Goal: Communication & Community: Participate in discussion

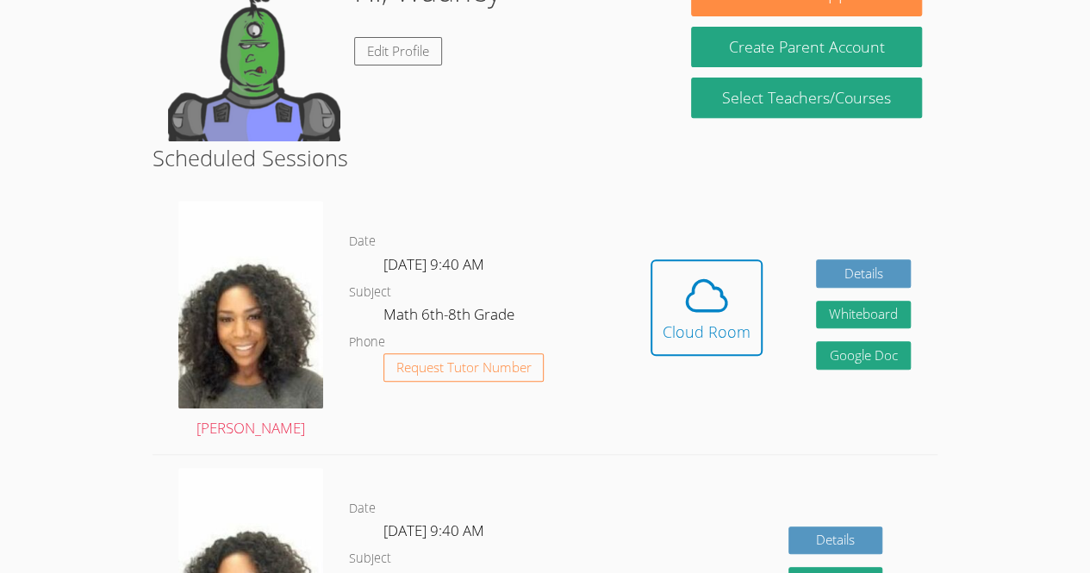
scroll to position [362, 0]
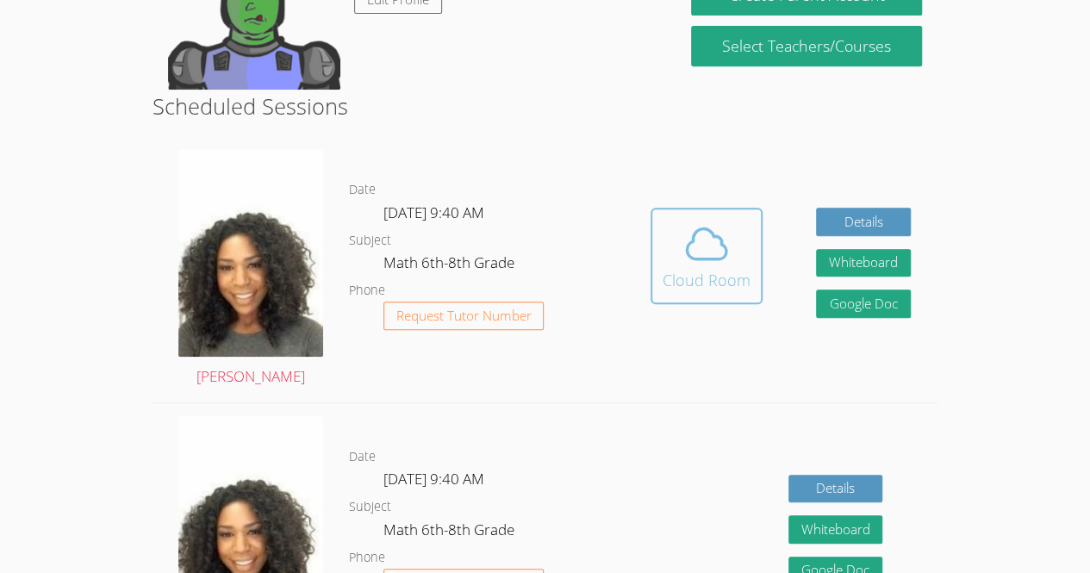
click at [653, 263] on button "Cloud Room" at bounding box center [707, 256] width 112 height 97
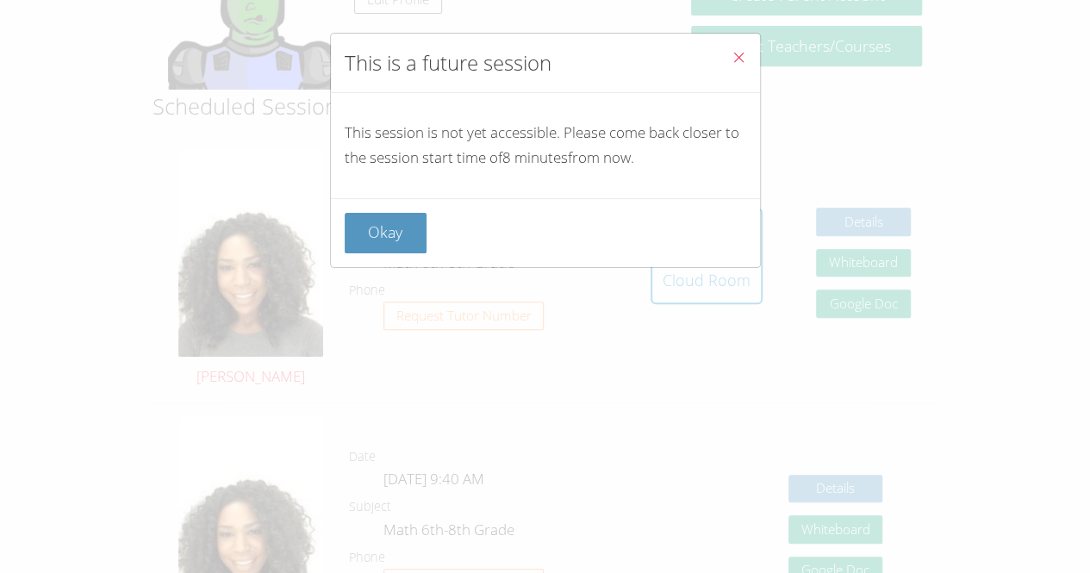
click at [407, 254] on div "Okay" at bounding box center [545, 232] width 429 height 69
click at [341, 221] on div "Okay" at bounding box center [545, 232] width 429 height 69
click at [390, 237] on button "Okay" at bounding box center [386, 233] width 83 height 41
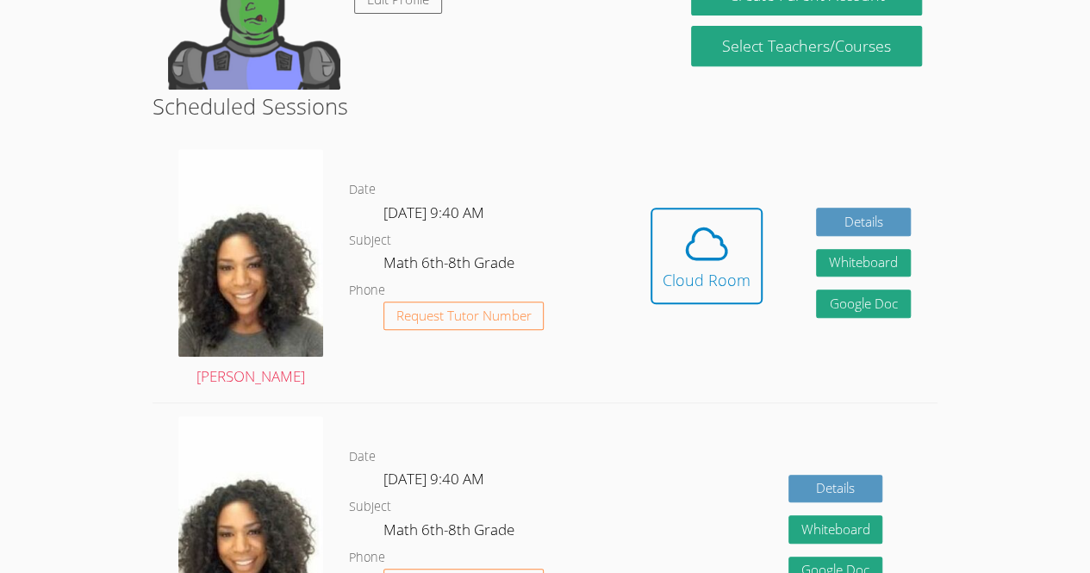
click at [670, 194] on div "Hidden Cloud Room Details Whiteboard Hidden Google Doc" at bounding box center [781, 269] width 314 height 266
click at [683, 251] on icon at bounding box center [707, 244] width 48 height 48
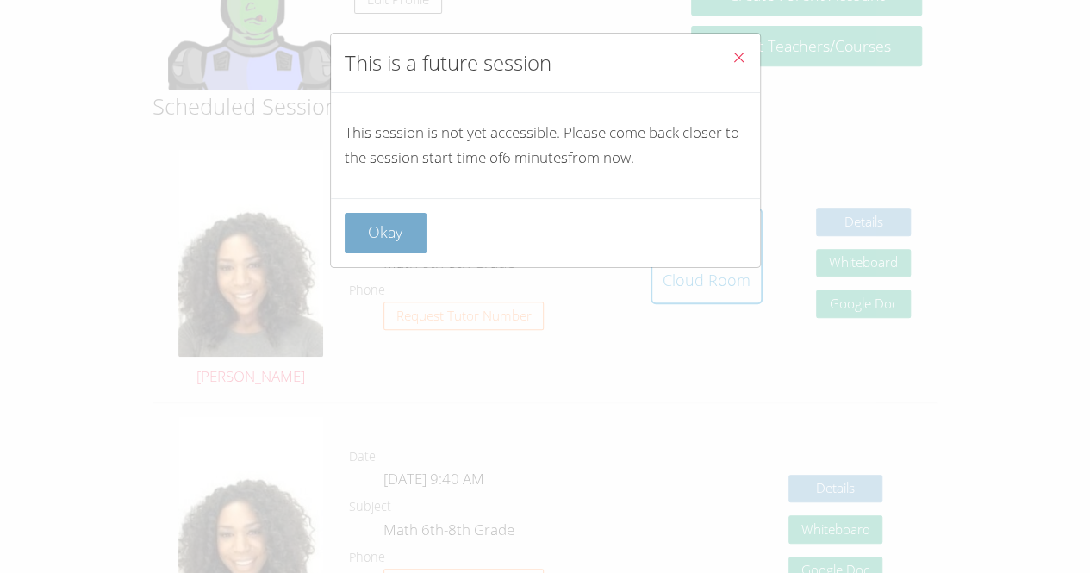
click at [382, 229] on button "Okay" at bounding box center [386, 233] width 83 height 41
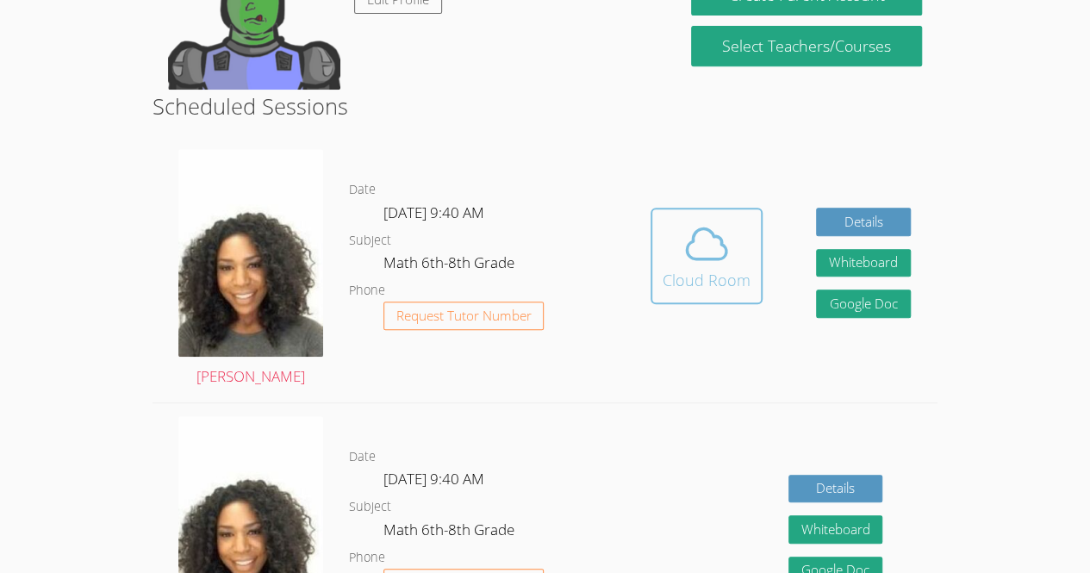
click at [689, 251] on icon at bounding box center [707, 244] width 48 height 48
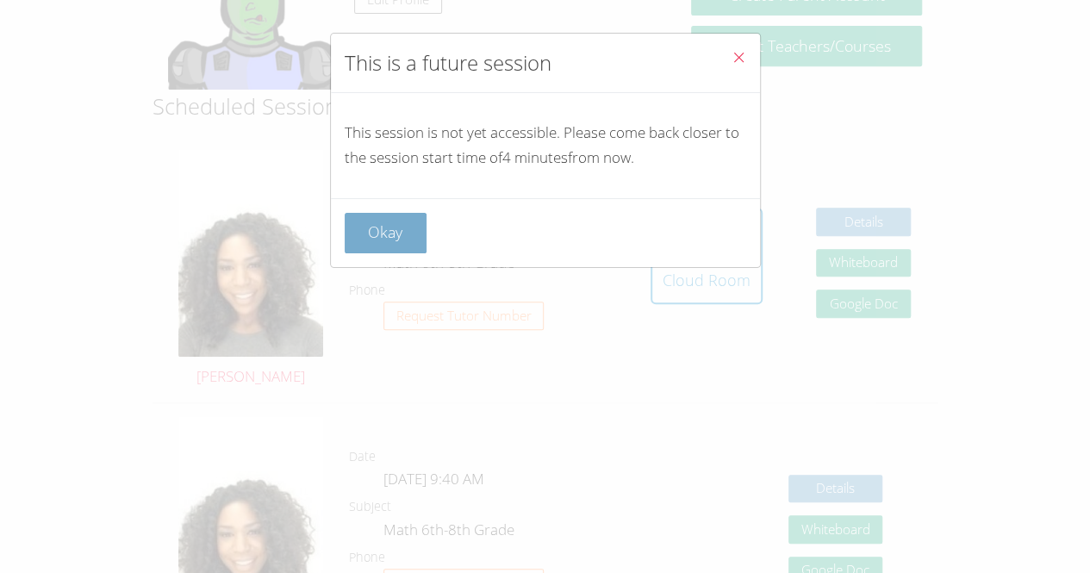
click at [362, 234] on button "Okay" at bounding box center [386, 233] width 83 height 41
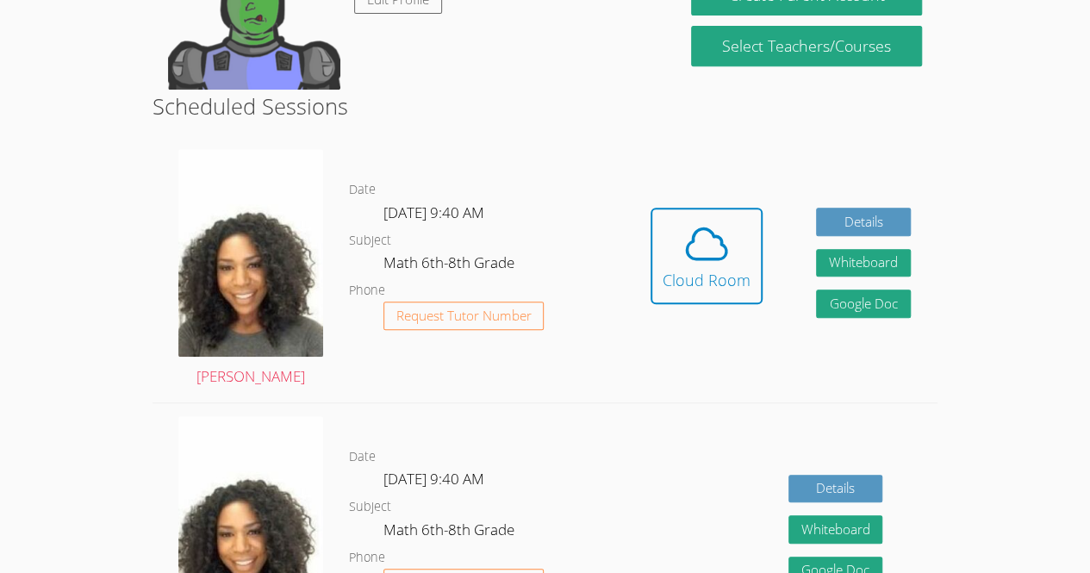
click at [630, 204] on div "Hidden Cloud Room Details Whiteboard Hidden Google Doc" at bounding box center [781, 269] width 314 height 266
click at [671, 257] on span at bounding box center [707, 244] width 88 height 48
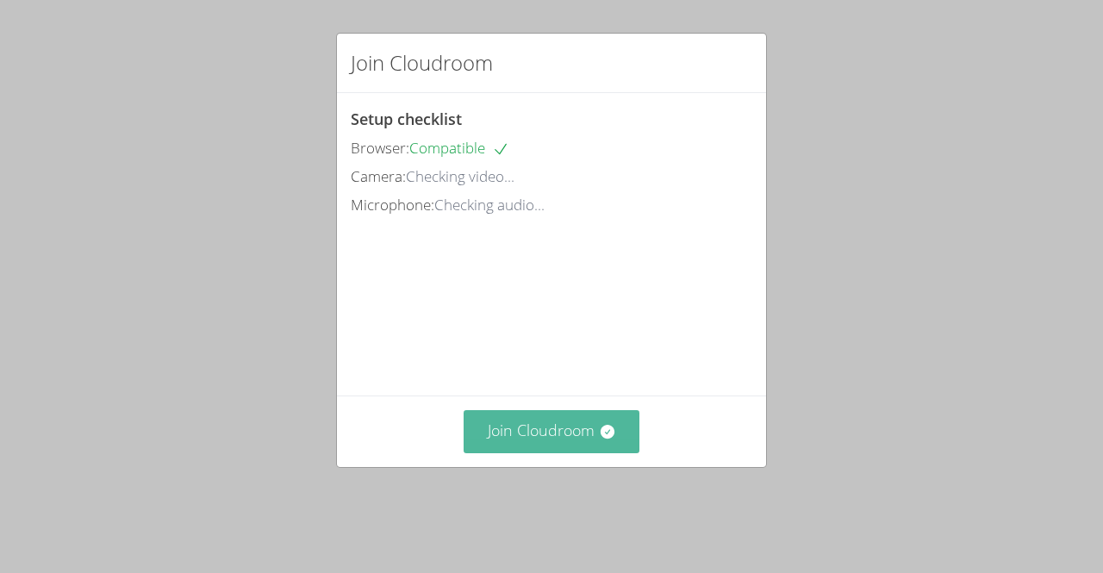
click at [508, 452] on button "Join Cloudroom" at bounding box center [552, 431] width 177 height 42
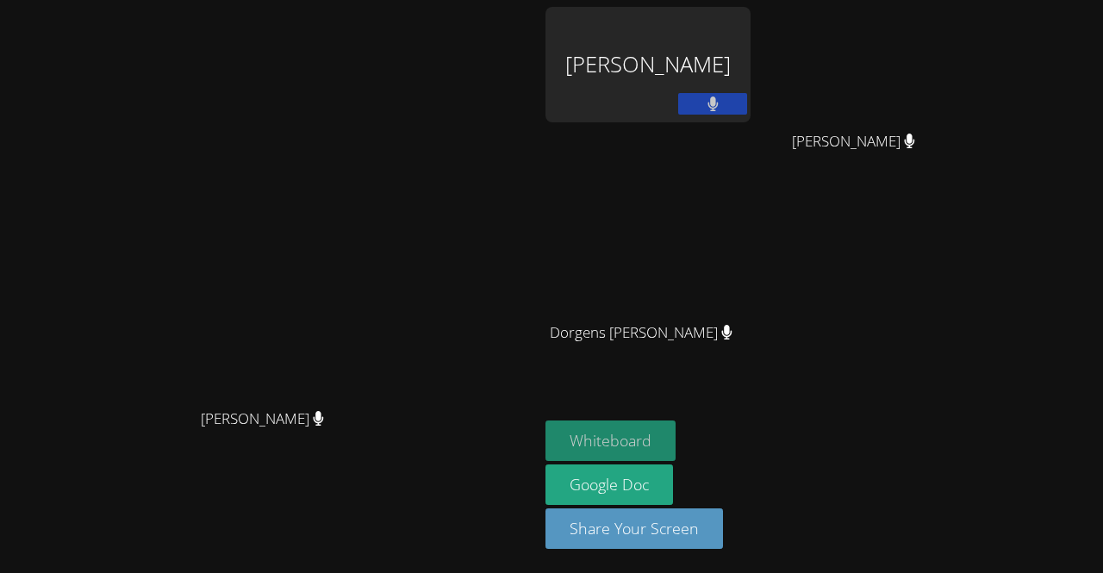
click at [676, 447] on button "Whiteboard" at bounding box center [611, 441] width 130 height 41
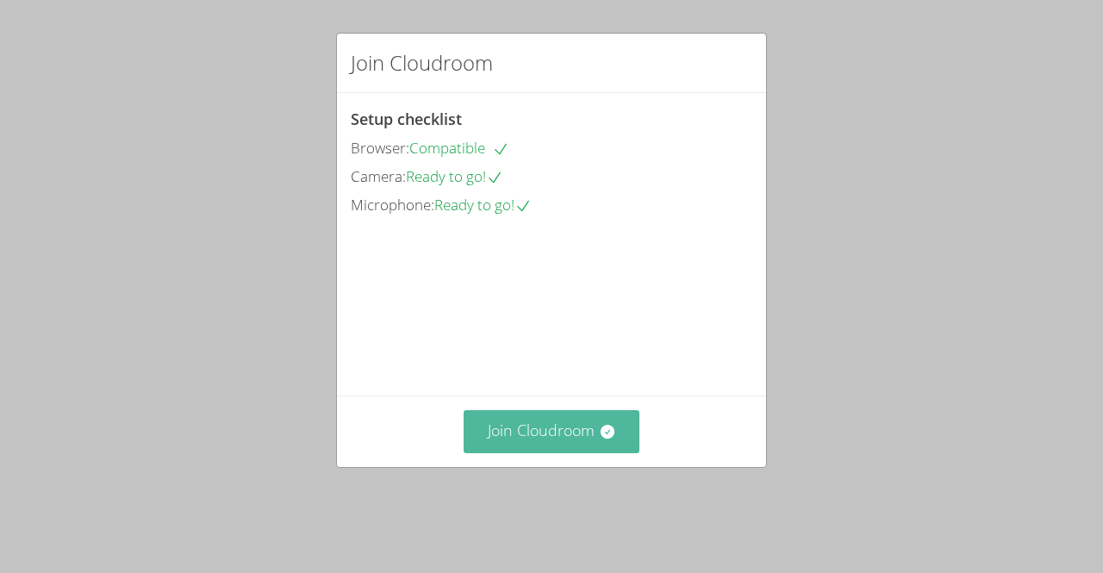
click at [546, 446] on button "Join Cloudroom" at bounding box center [552, 431] width 177 height 42
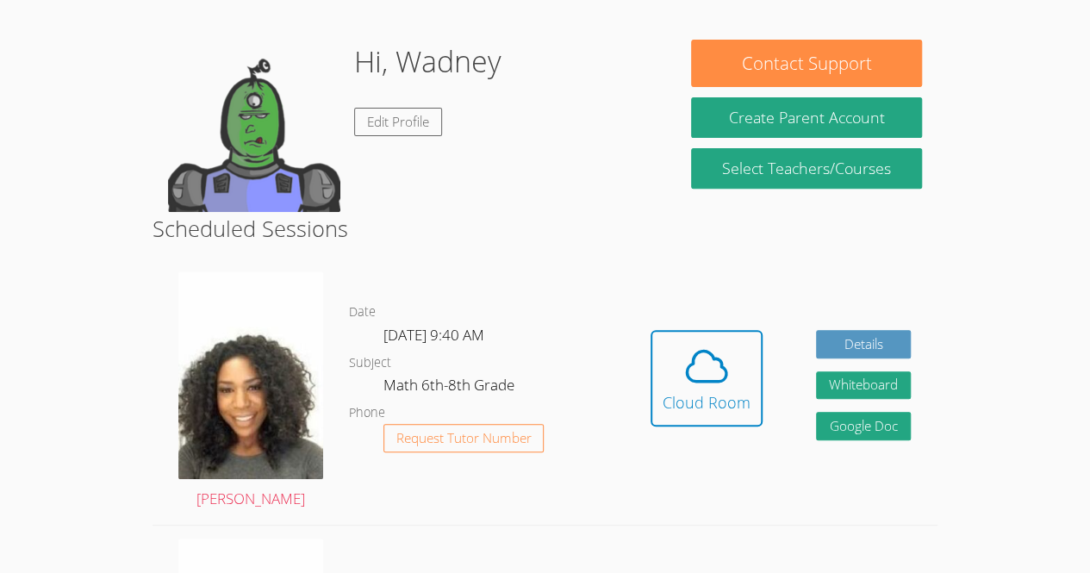
scroll to position [184, 0]
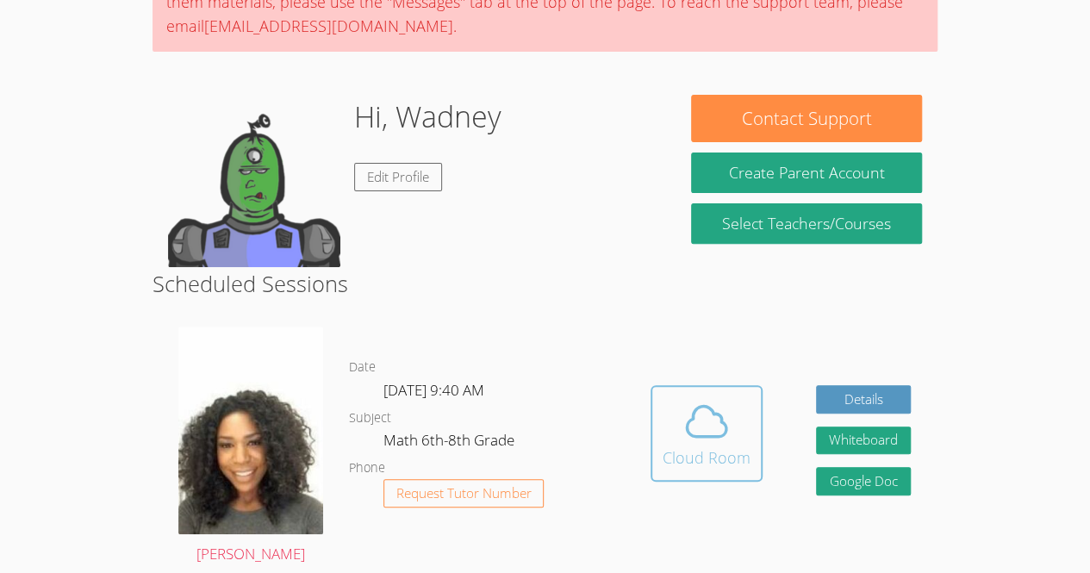
click at [709, 431] on icon at bounding box center [707, 421] width 48 height 48
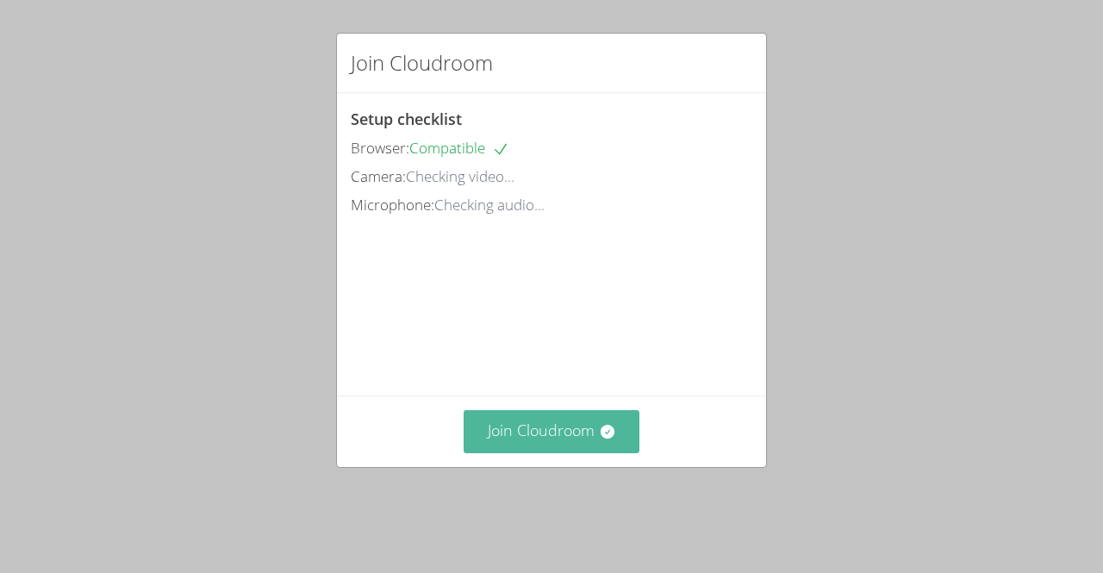
click at [499, 446] on button "Join Cloudroom" at bounding box center [552, 431] width 177 height 42
click at [550, 452] on button "Join Cloudroom" at bounding box center [552, 431] width 177 height 42
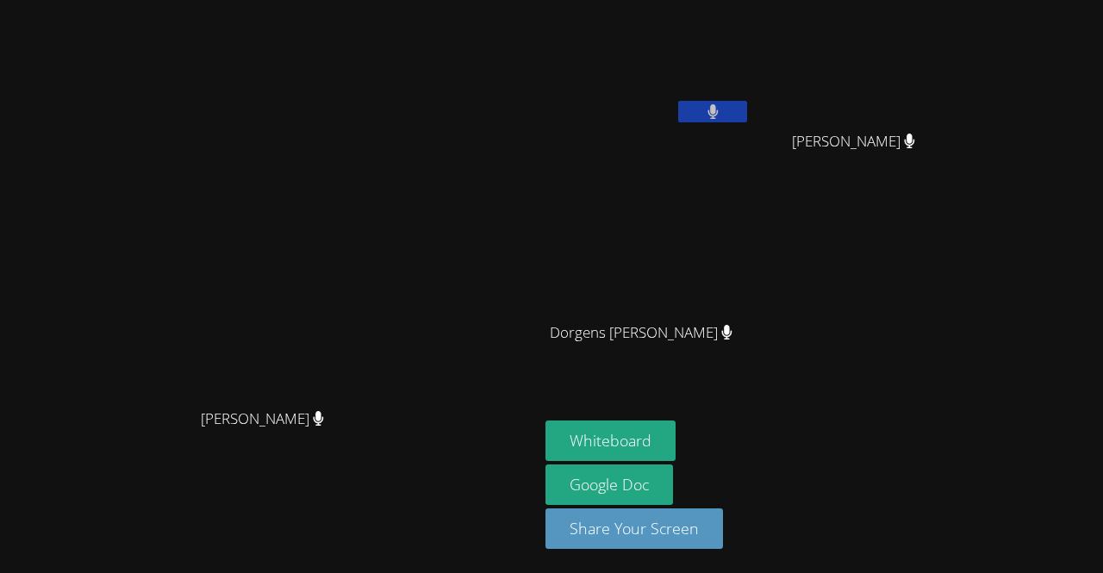
click at [963, 65] on video at bounding box center [860, 64] width 205 height 115
click at [963, 67] on video at bounding box center [860, 64] width 205 height 115
